Goal: Use online tool/utility

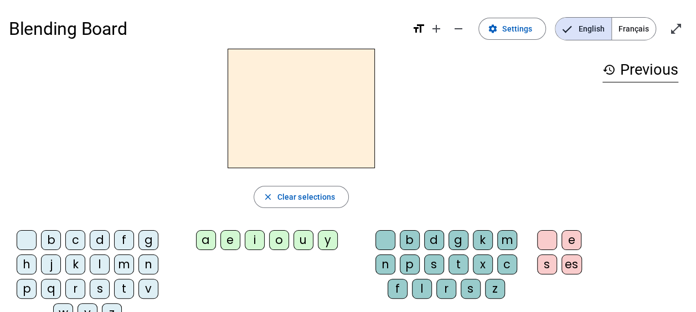
click at [633, 21] on span "Français" at bounding box center [634, 29] width 44 height 22
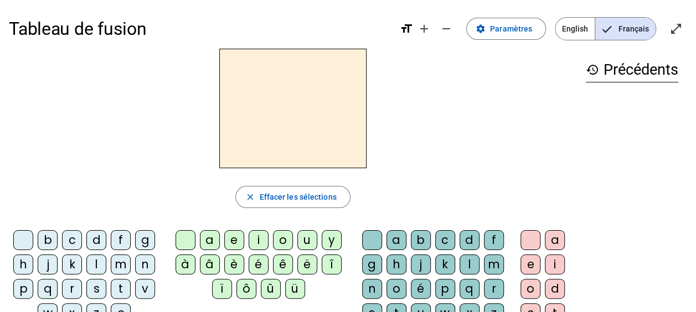
drag, startPoint x: 120, startPoint y: 264, endPoint x: 193, endPoint y: 123, distance: 158.5
drag, startPoint x: 193, startPoint y: 123, endPoint x: 119, endPoint y: 265, distance: 159.7
click at [119, 265] on div "m" at bounding box center [121, 265] width 20 height 20
click at [207, 240] on div "a" at bounding box center [210, 240] width 20 height 20
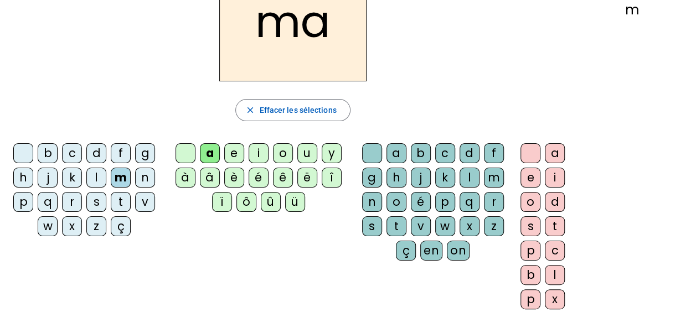
scroll to position [87, 0]
click at [121, 174] on div "m" at bounding box center [121, 177] width 20 height 20
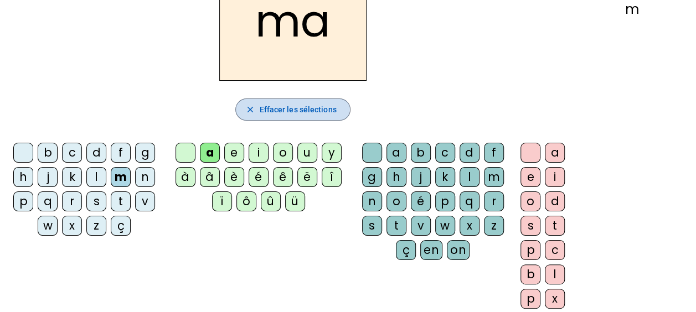
click at [247, 106] on mat-icon "close" at bounding box center [250, 110] width 10 height 10
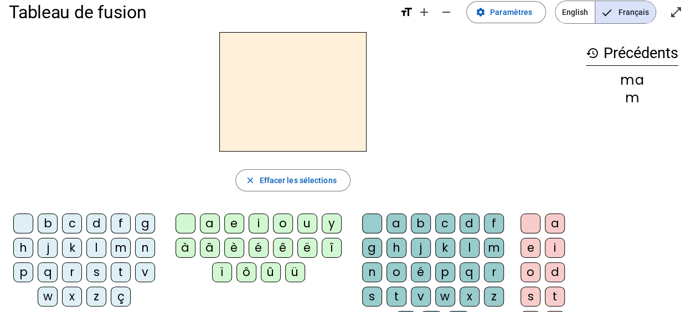
scroll to position [16, 0]
click at [514, 14] on span "Paramètres" at bounding box center [511, 12] width 42 height 13
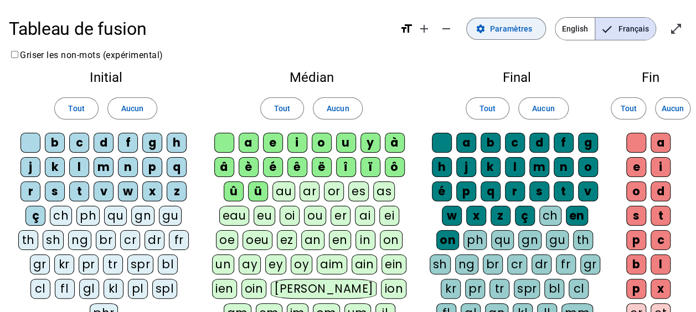
click at [504, 28] on span "Paramètres" at bounding box center [511, 28] width 42 height 13
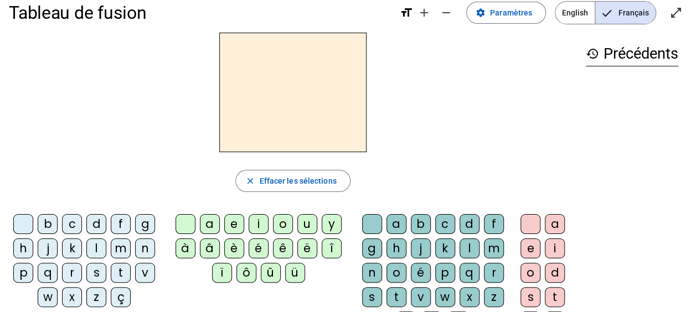
click at [121, 247] on div "m" at bounding box center [121, 249] width 20 height 20
drag, startPoint x: 212, startPoint y: 221, endPoint x: 202, endPoint y: 157, distance: 65.6
click at [202, 157] on div "m close Effacer les sélections b c d f g h j k l m n p q r s t v w x z ç a e i …" at bounding box center [293, 211] width 568 height 357
click at [208, 220] on div "a" at bounding box center [210, 224] width 20 height 20
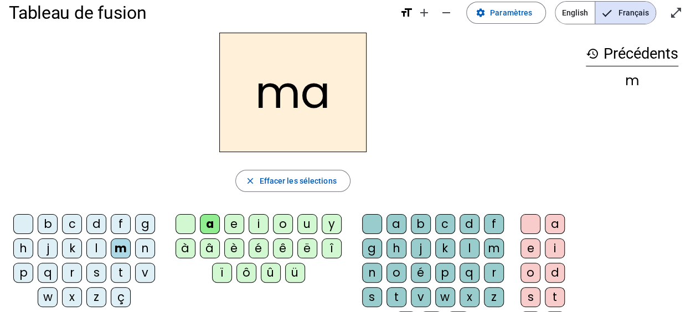
click at [468, 247] on div "l" at bounding box center [469, 249] width 20 height 20
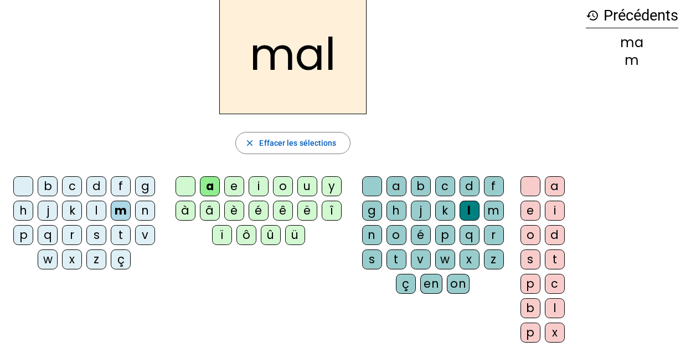
scroll to position [54, 0]
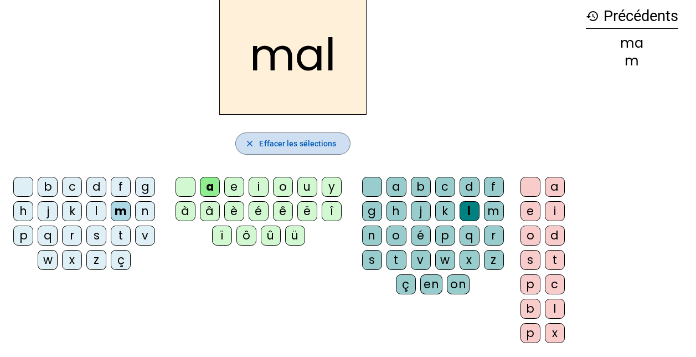
click at [264, 145] on span "Effacer les sélections" at bounding box center [297, 143] width 77 height 13
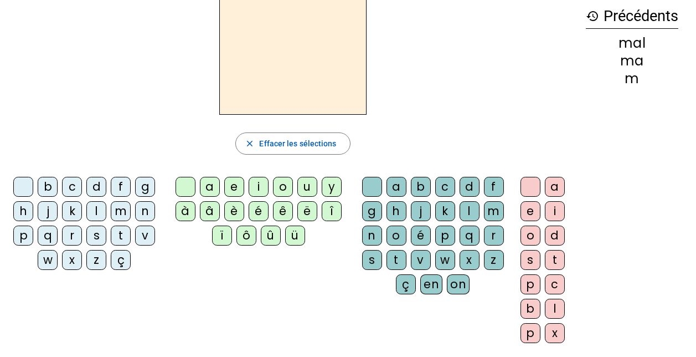
scroll to position [0, 0]
